Goal: Find specific page/section: Find specific page/section

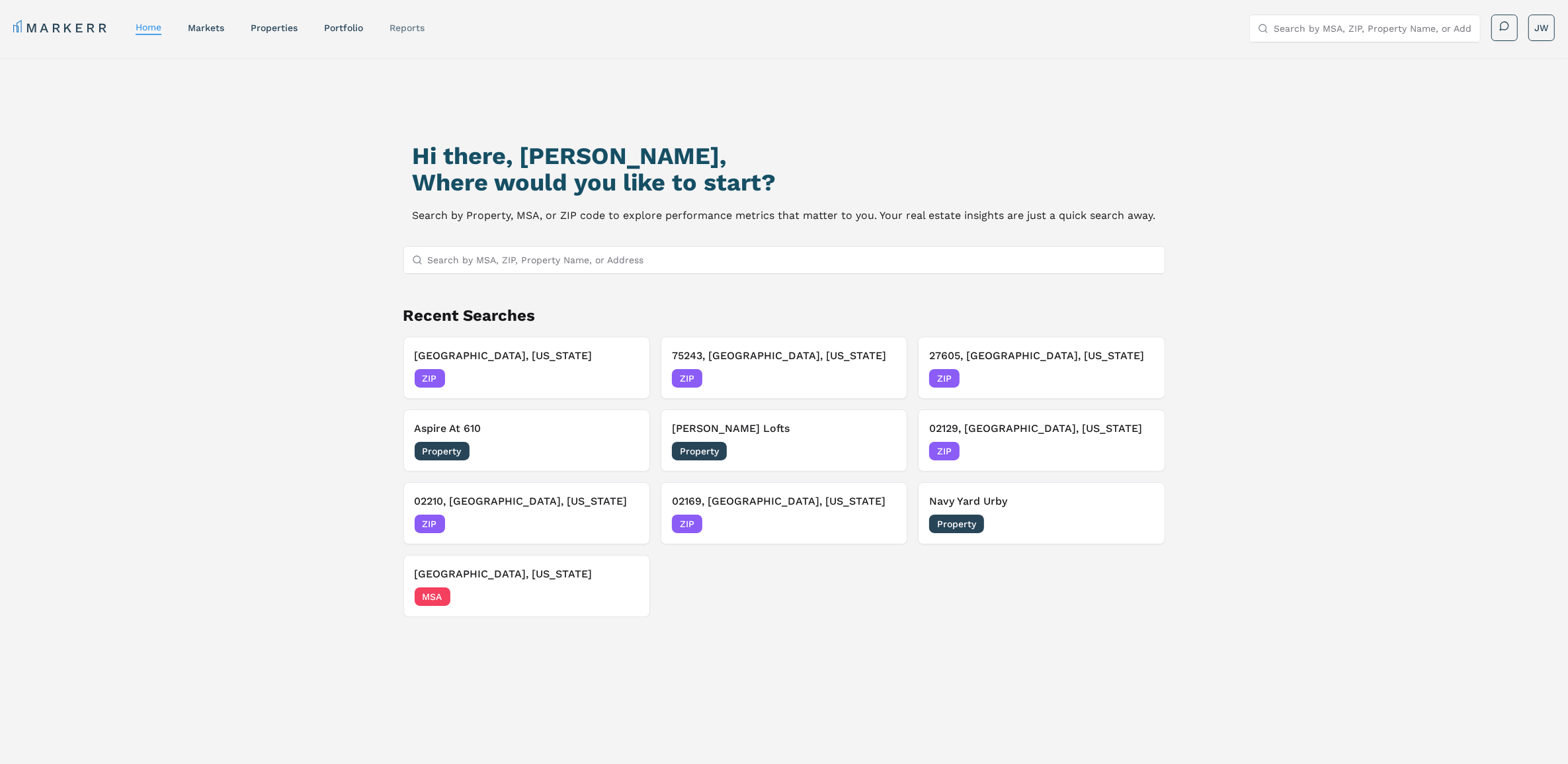
click at [405, 31] on link "reports" at bounding box center [406, 28] width 35 height 11
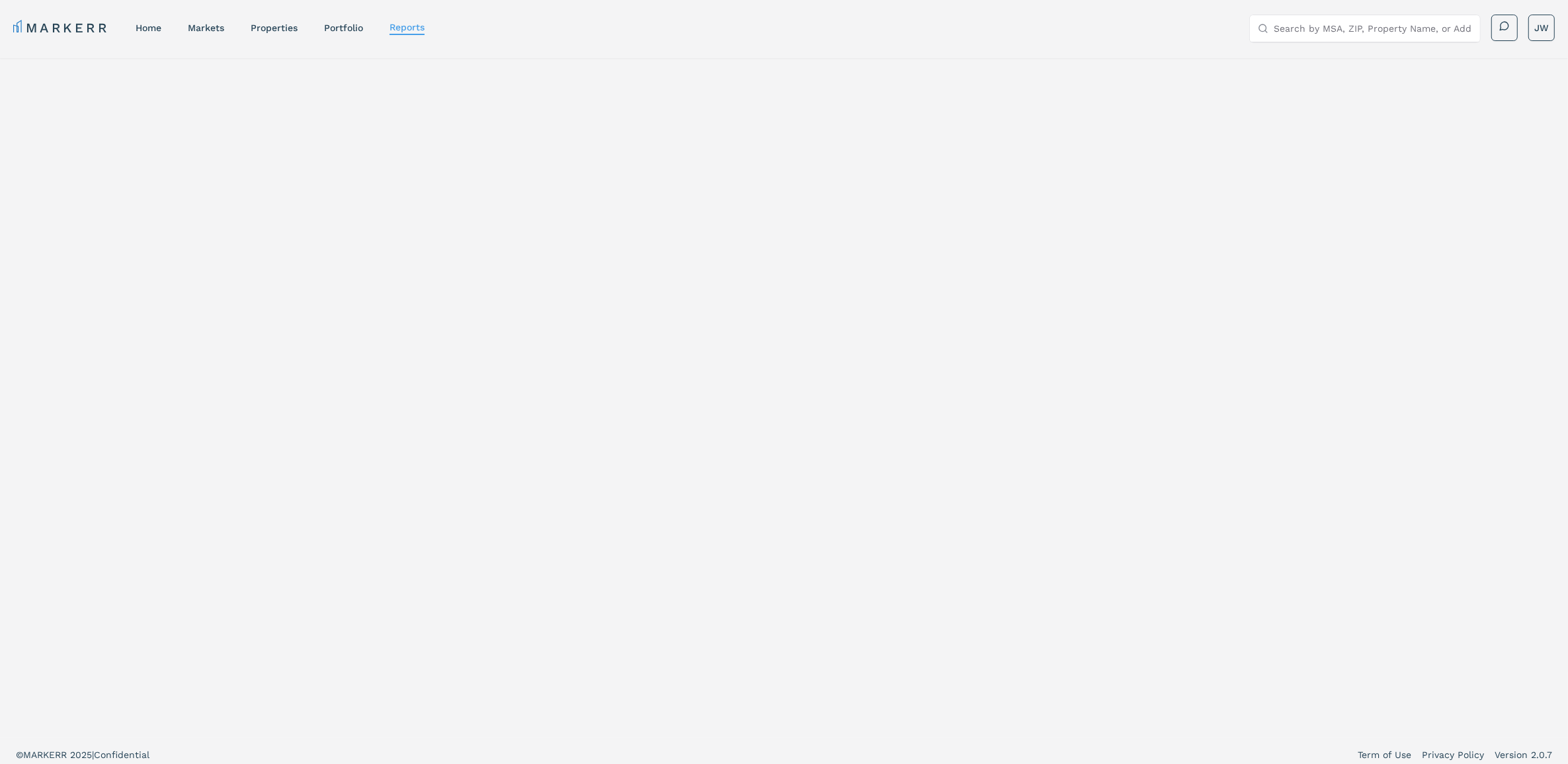
select select "-release_date"
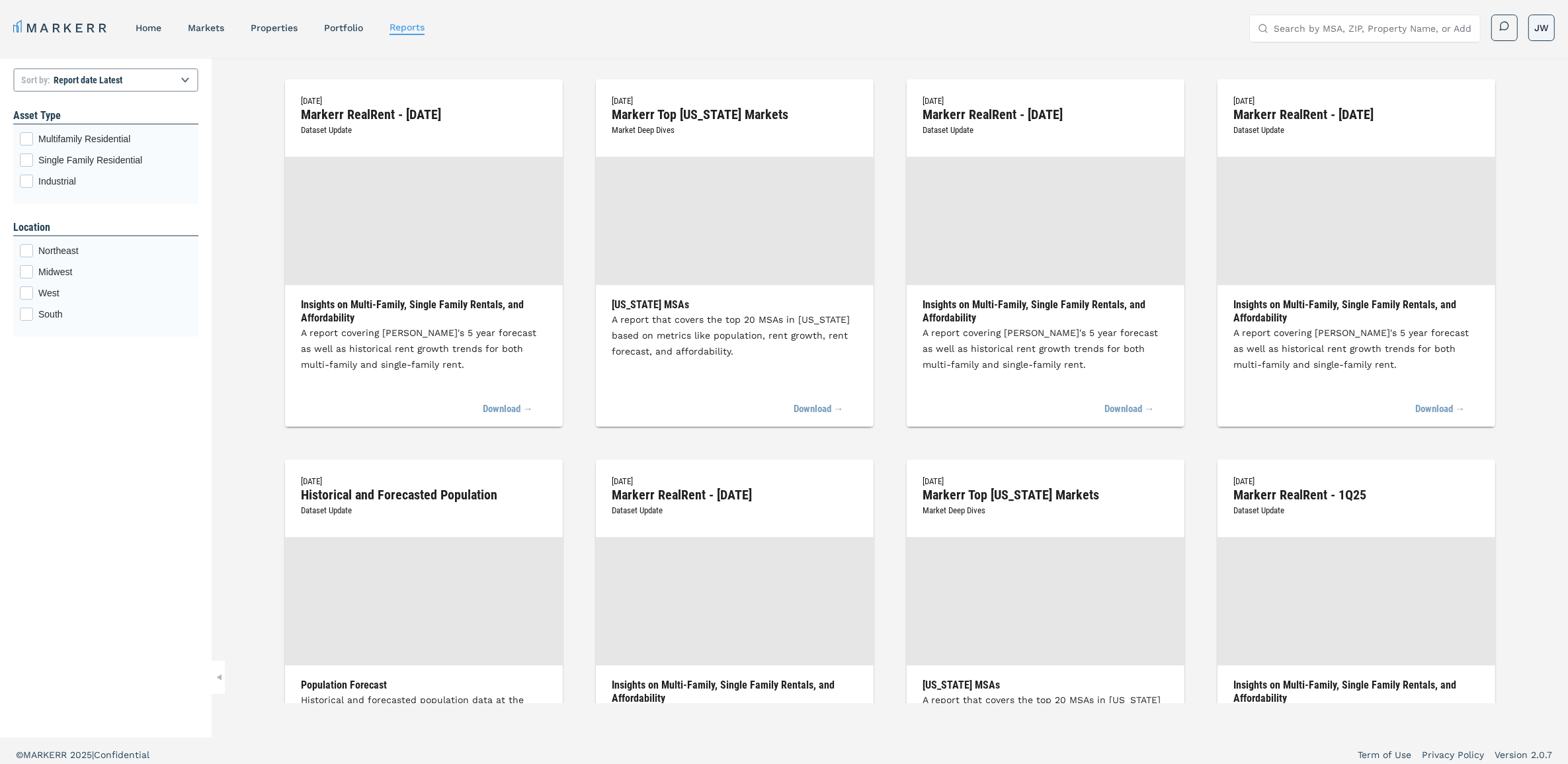
click at [1535, 28] on html "MARKERR home markets properties Portfolio reports Search by MSA, ZIP, Property …" at bounding box center [784, 386] width 1568 height 771
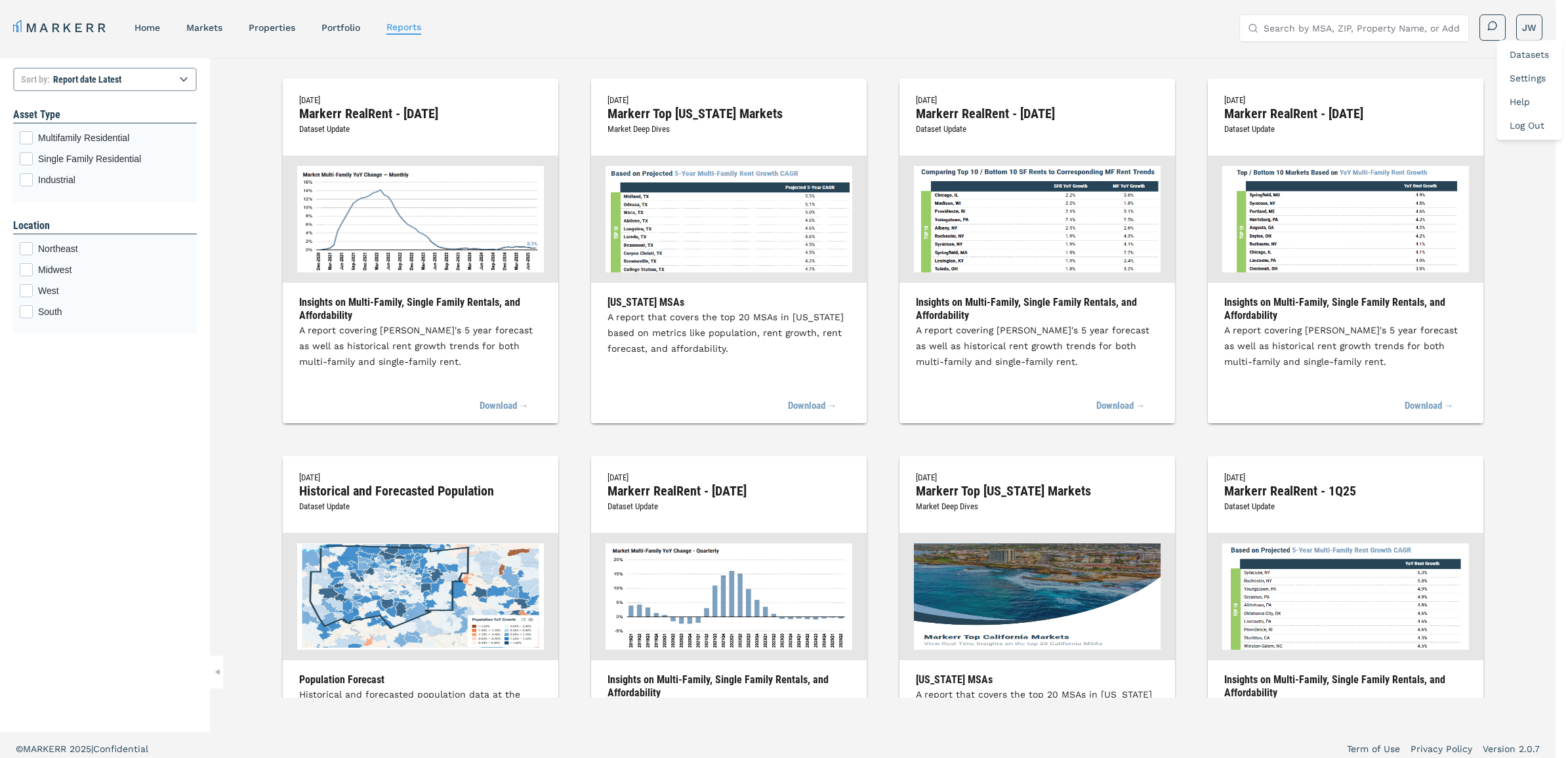
click at [1515, 54] on link "Datasets" at bounding box center [1530, 54] width 39 height 11
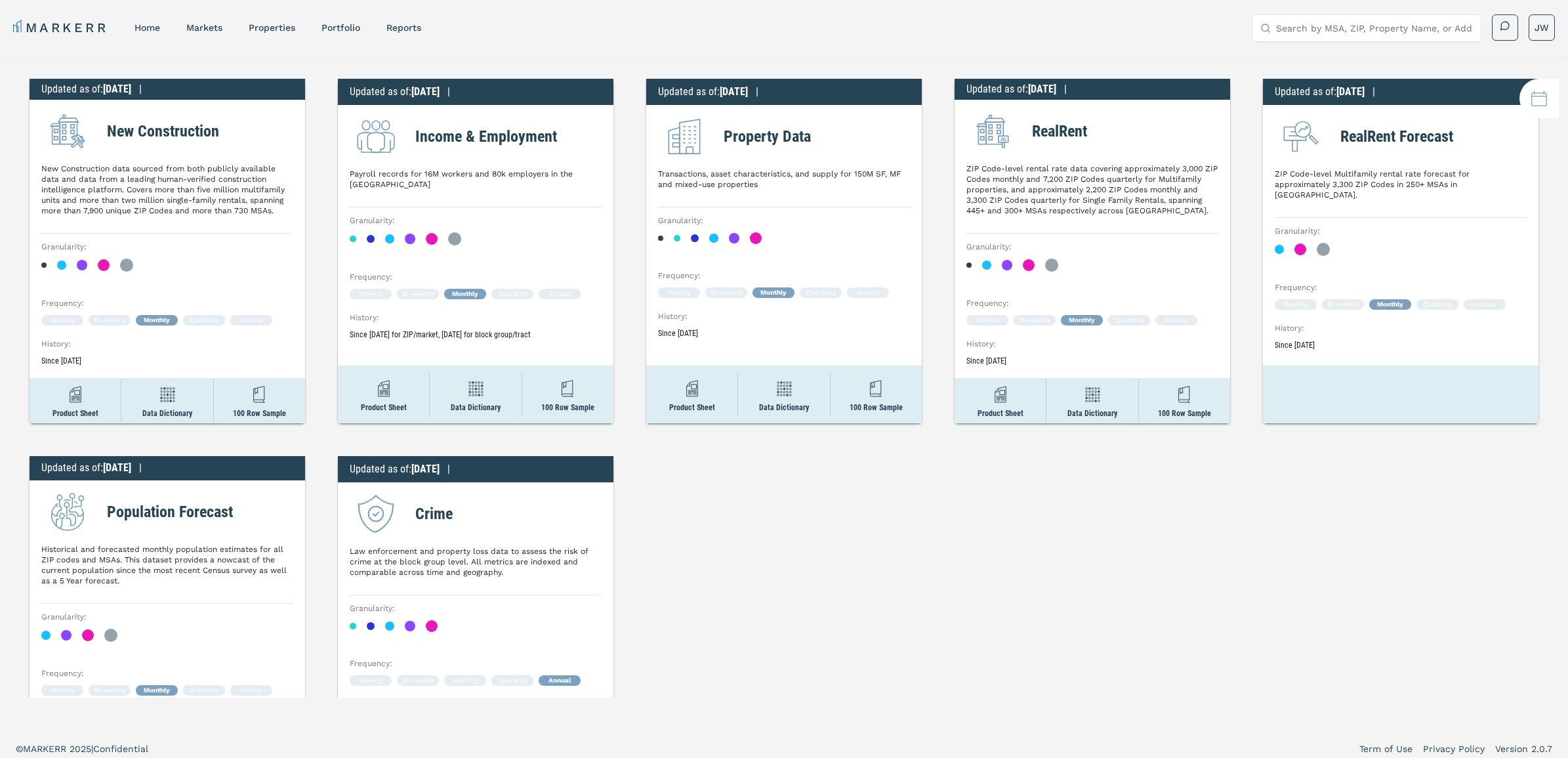
click at [465, 395] on html "MARKERR home markets properties Portfolio reports Search by MSA, ZIP, Property …" at bounding box center [784, 383] width 1568 height 765
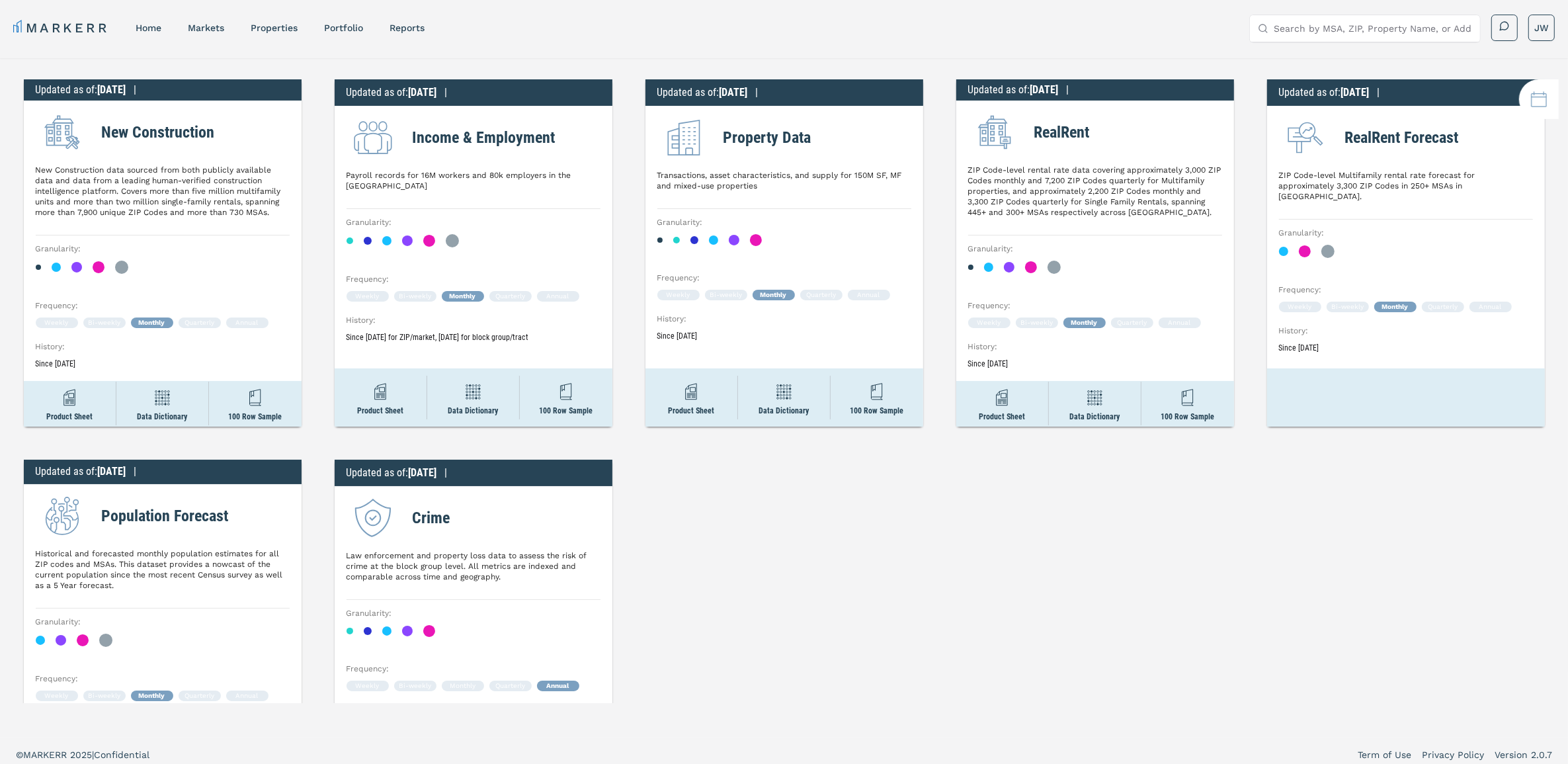
click at [1388, 494] on div "Updated as of : [DATE] | New Construction New Construction data sourced from bo…" at bounding box center [784, 380] width 1568 height 645
click at [197, 29] on link "markets" at bounding box center [205, 28] width 37 height 11
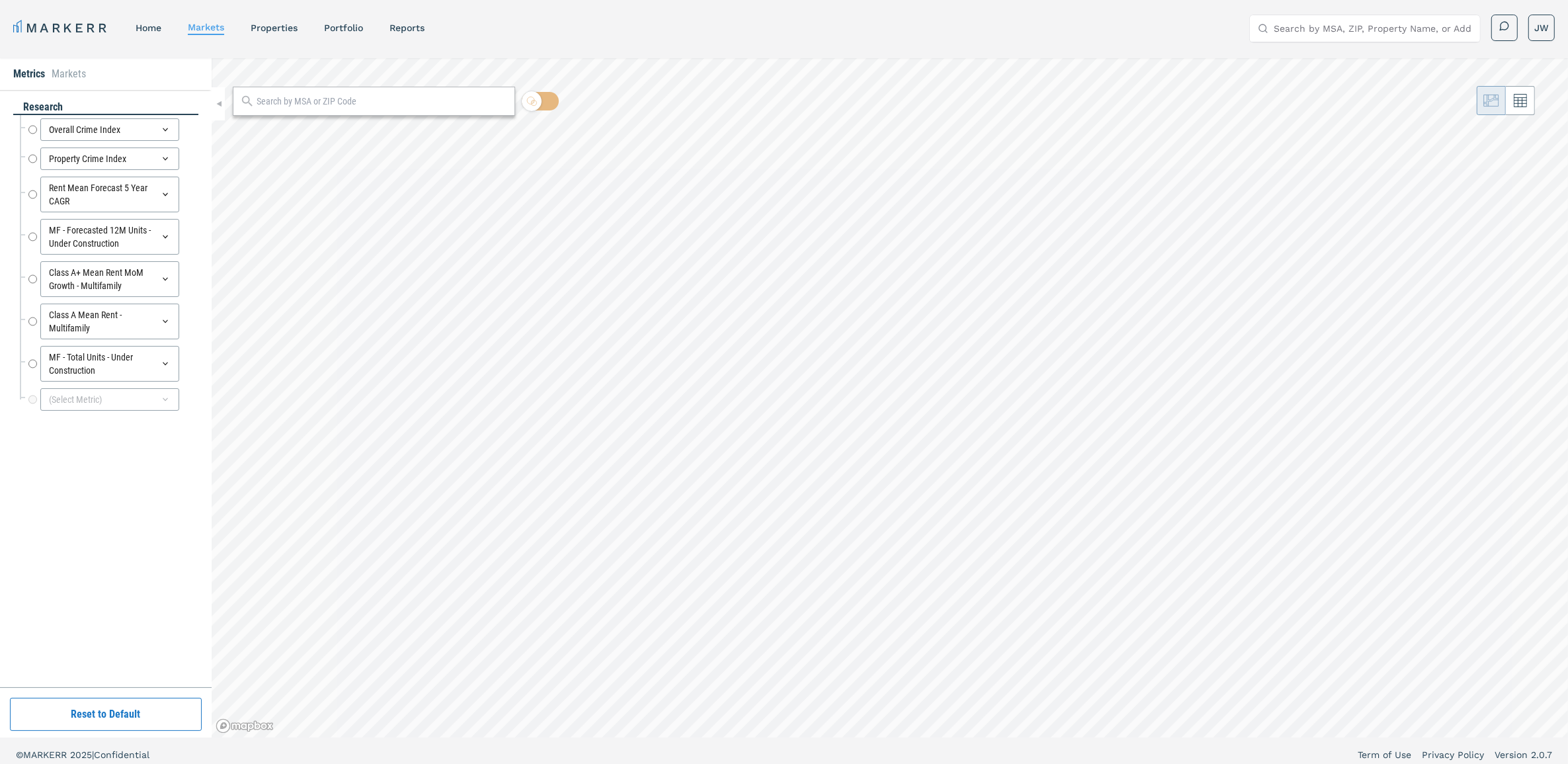
radio input "true"
